Goal: Information Seeking & Learning: Learn about a topic

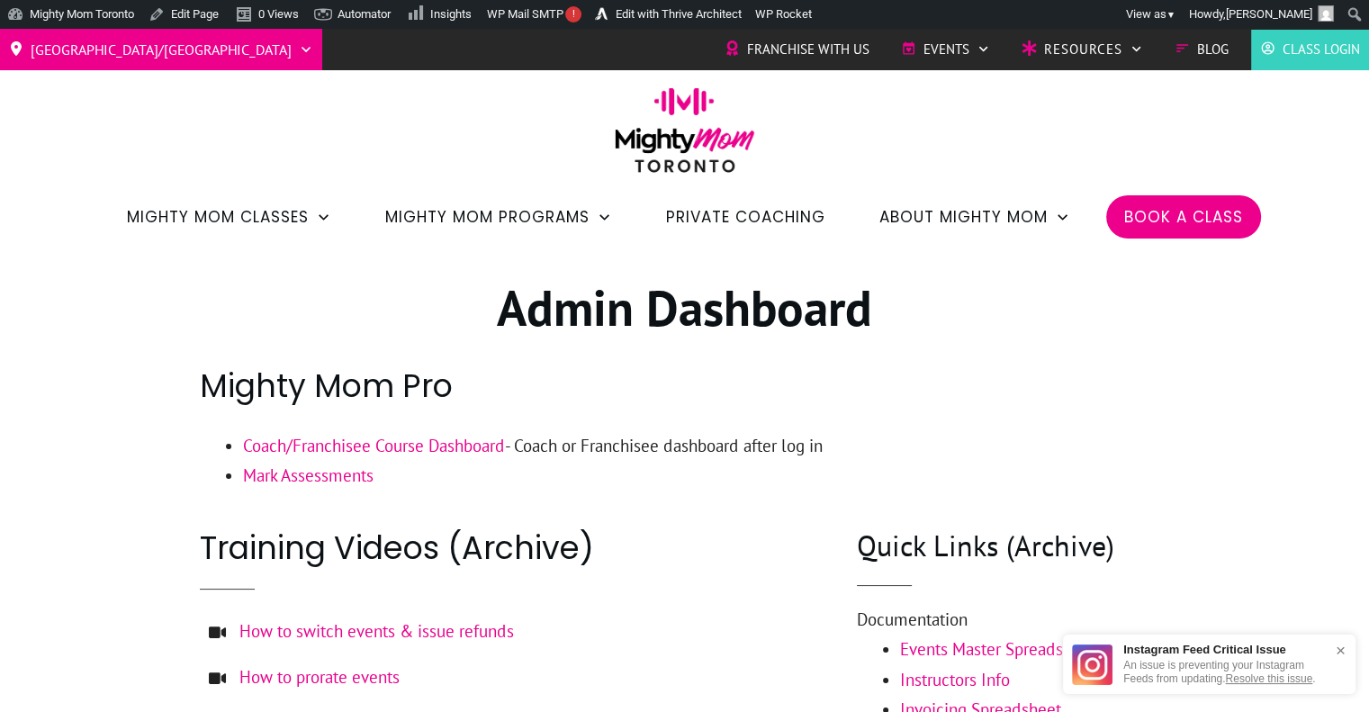
click at [459, 442] on link "Coach/Franchisee Course Dashboard" at bounding box center [374, 446] width 262 height 22
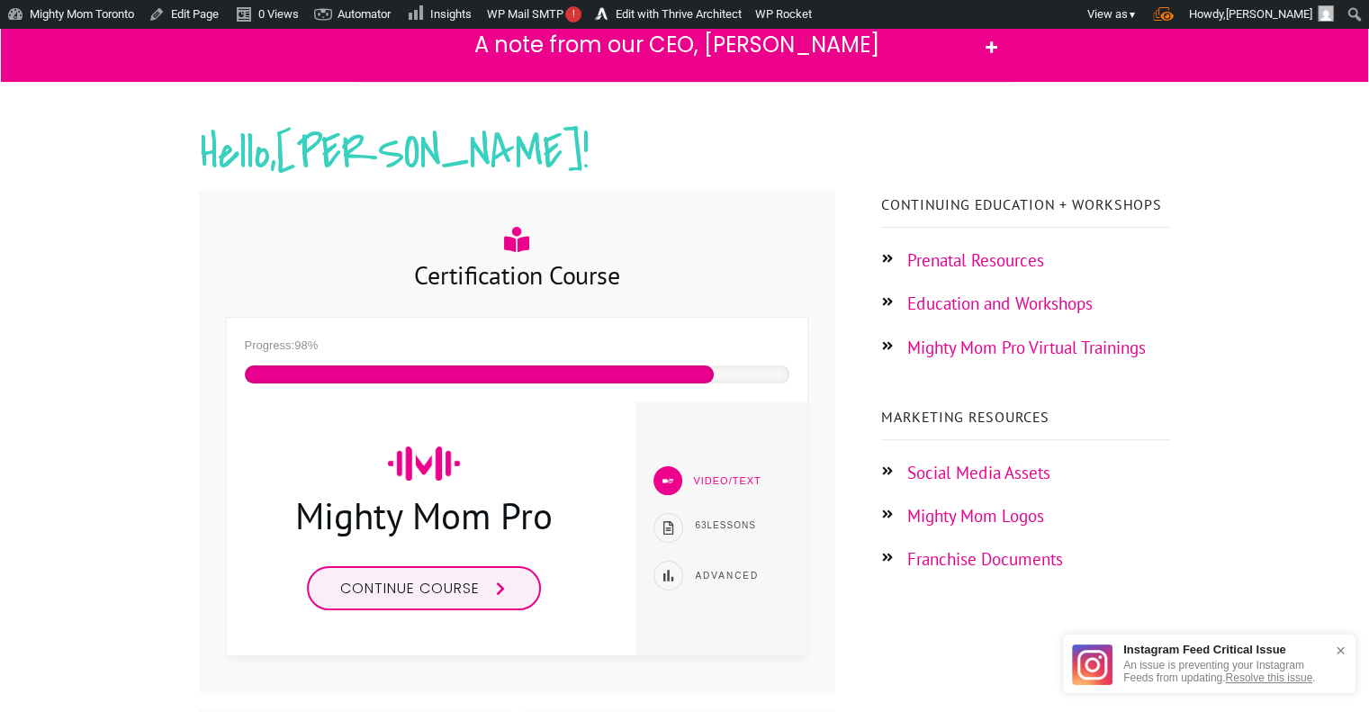
scroll to position [222, 0]
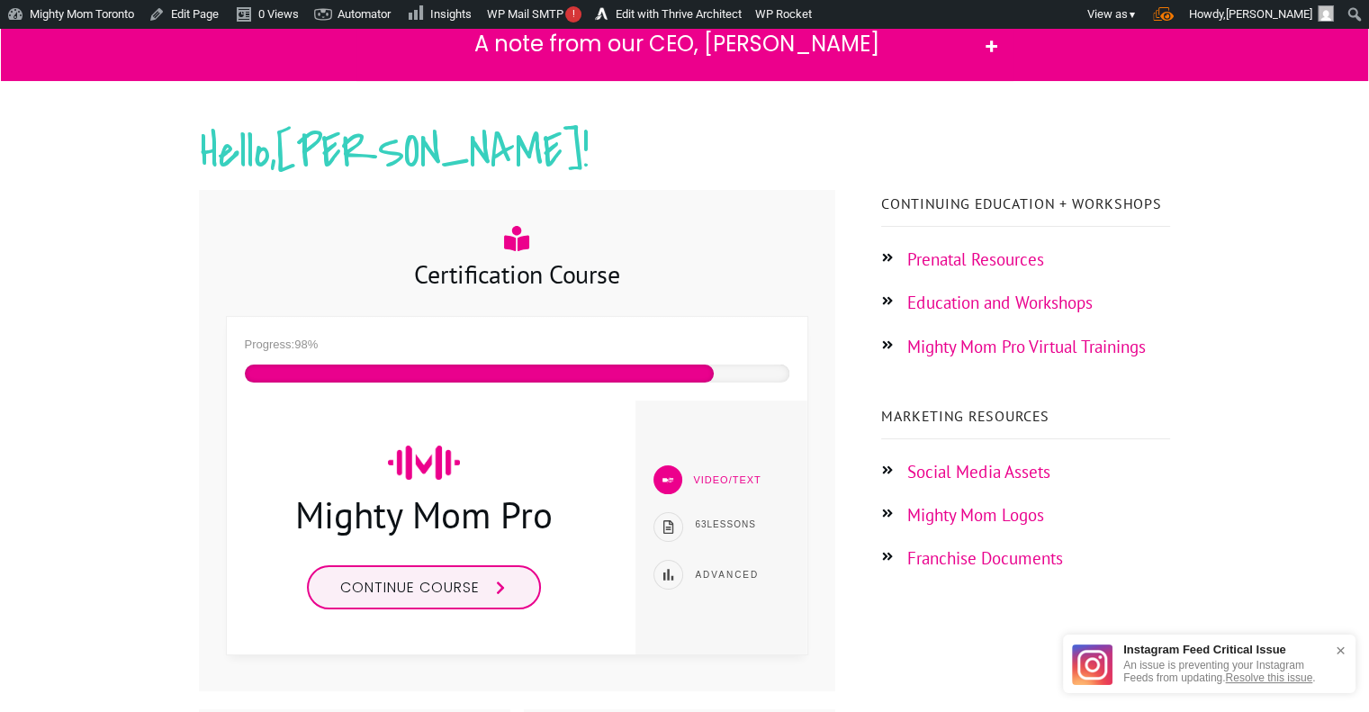
click at [480, 586] on span "Continue course" at bounding box center [409, 587] width 139 height 21
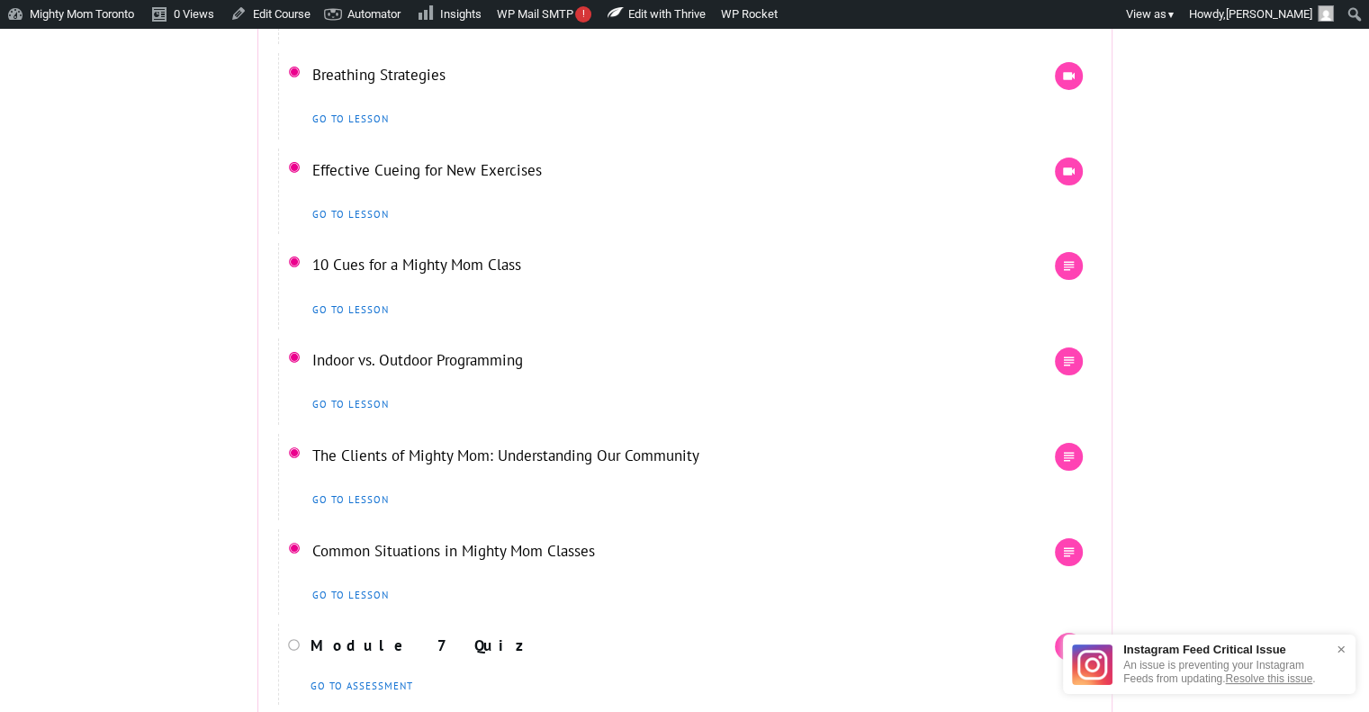
scroll to position [6079, 0]
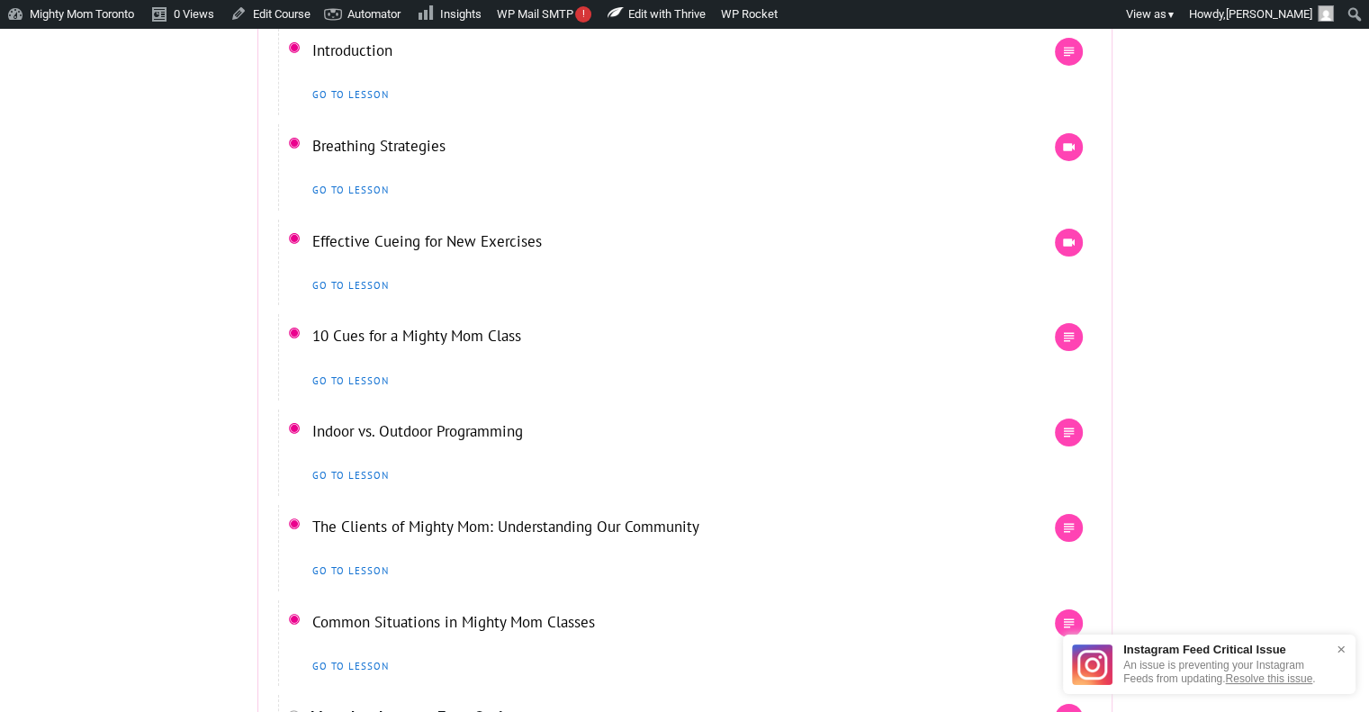
click at [424, 156] on link "Breathing Strategies" at bounding box center [378, 146] width 133 height 20
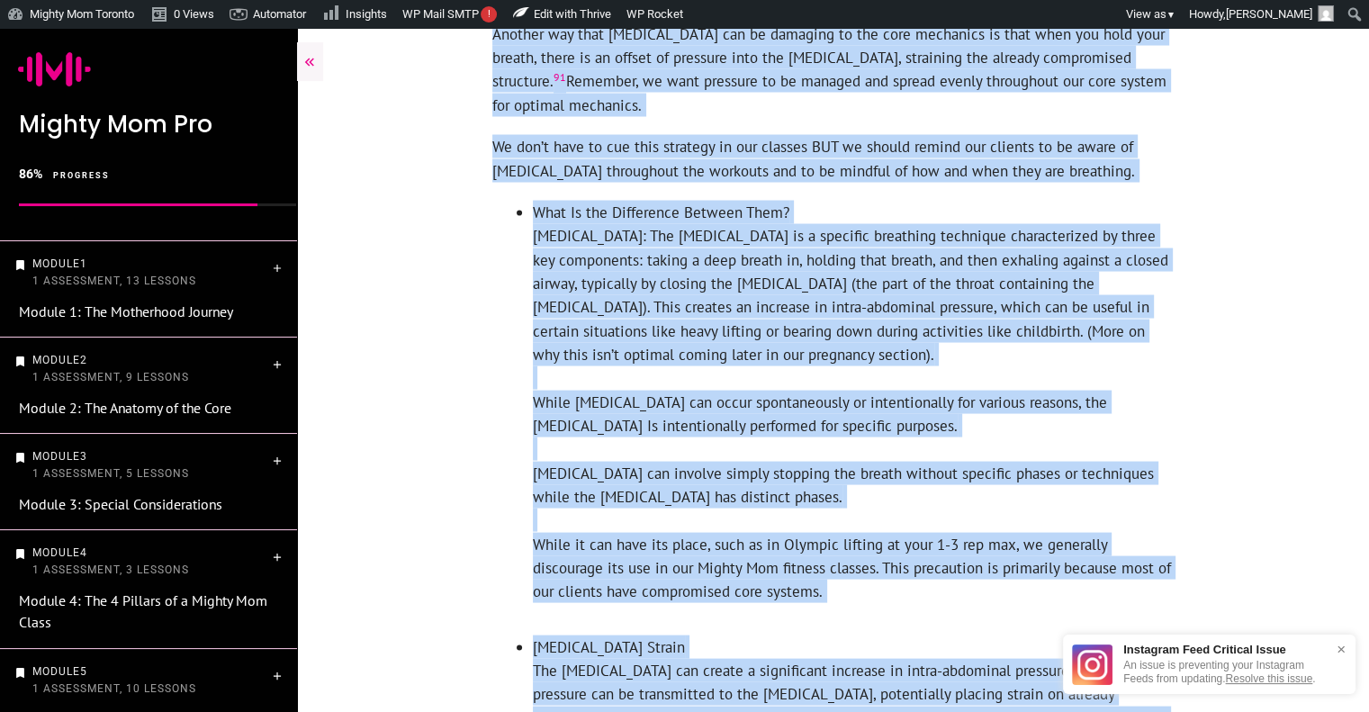
scroll to position [3476, 0]
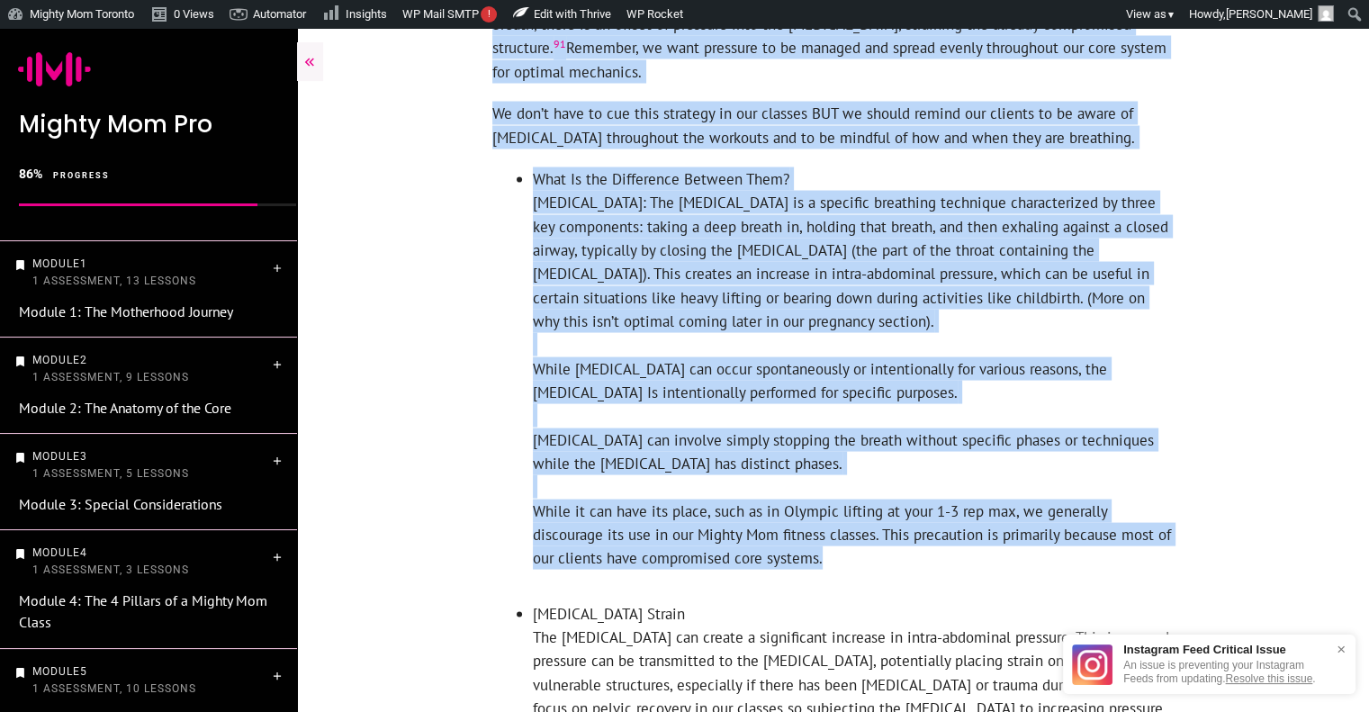
drag, startPoint x: 506, startPoint y: 81, endPoint x: 923, endPoint y: 527, distance: 611.3
copy div "Breathing Strategy: Exhale on Exertion Mechanics of Exhale on Exertion Exhaling…"
